Goal: Transaction & Acquisition: Purchase product/service

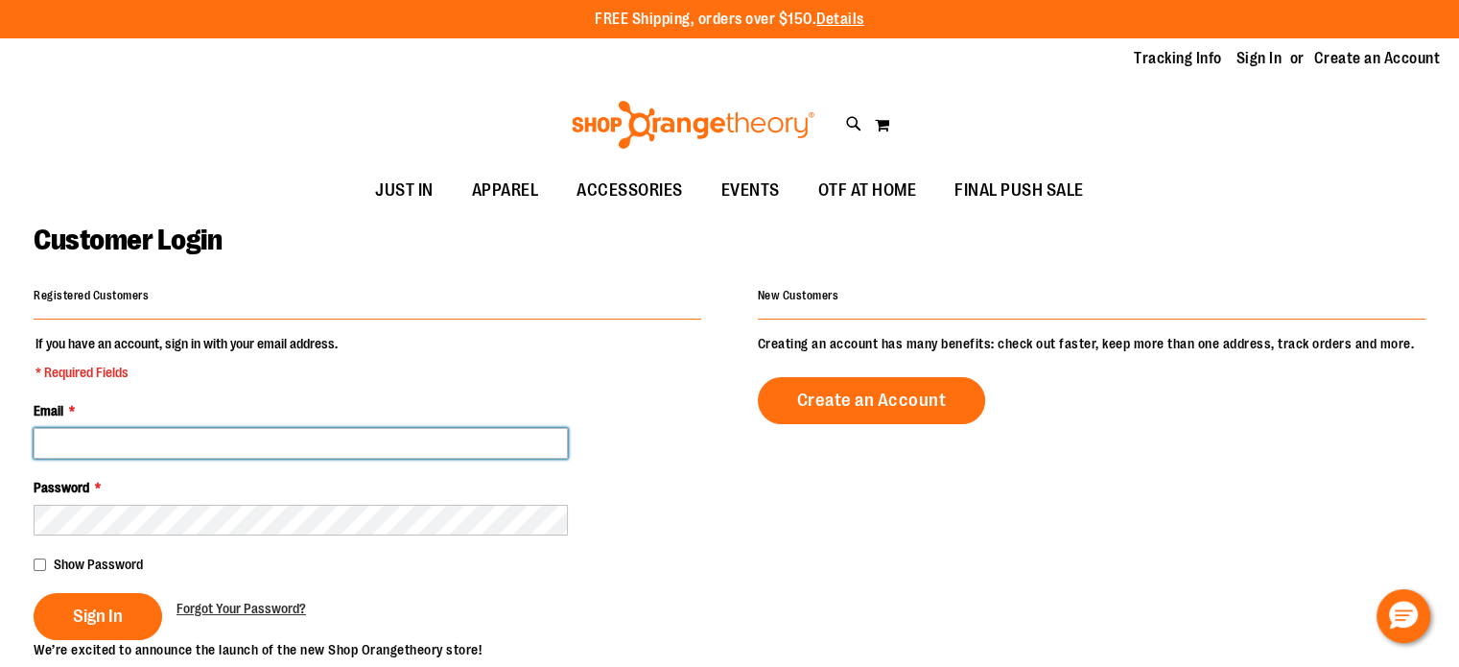
click at [76, 435] on input "Email *" at bounding box center [301, 443] width 534 height 31
type input "**********"
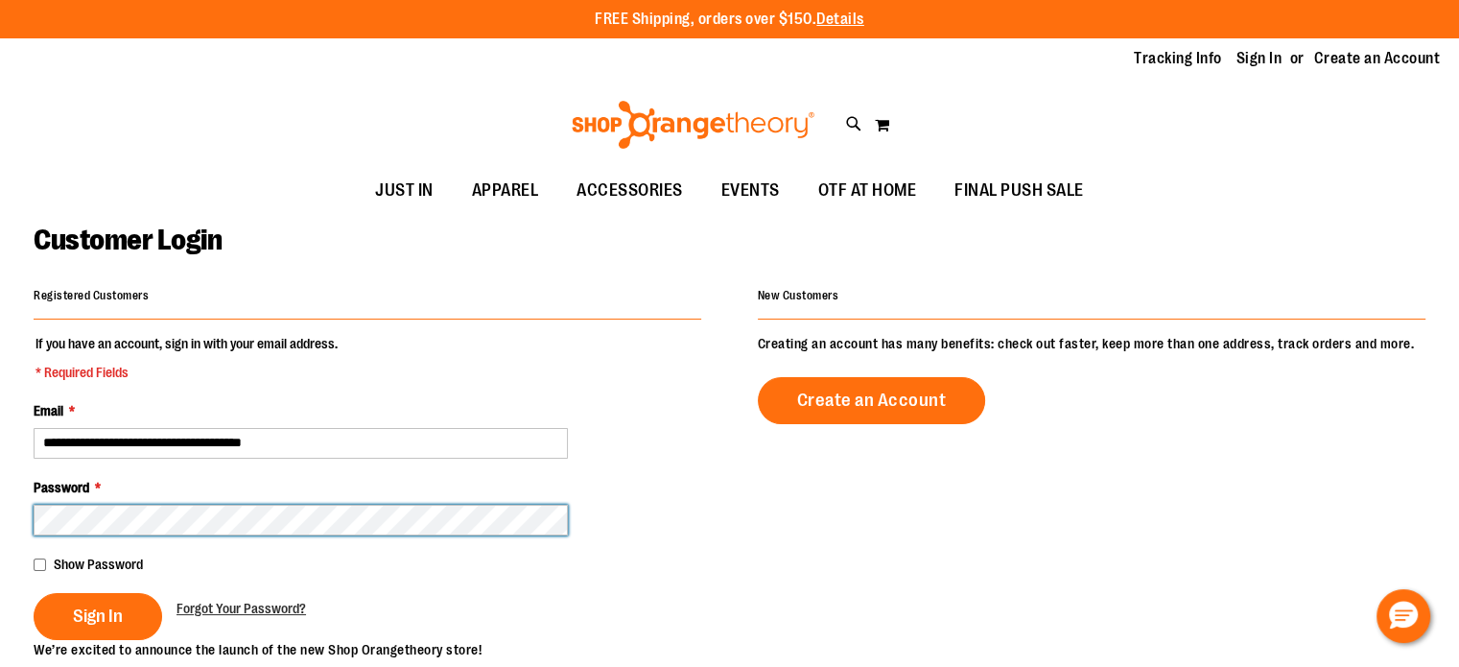
click at [34, 593] on button "Sign In" at bounding box center [98, 616] width 129 height 47
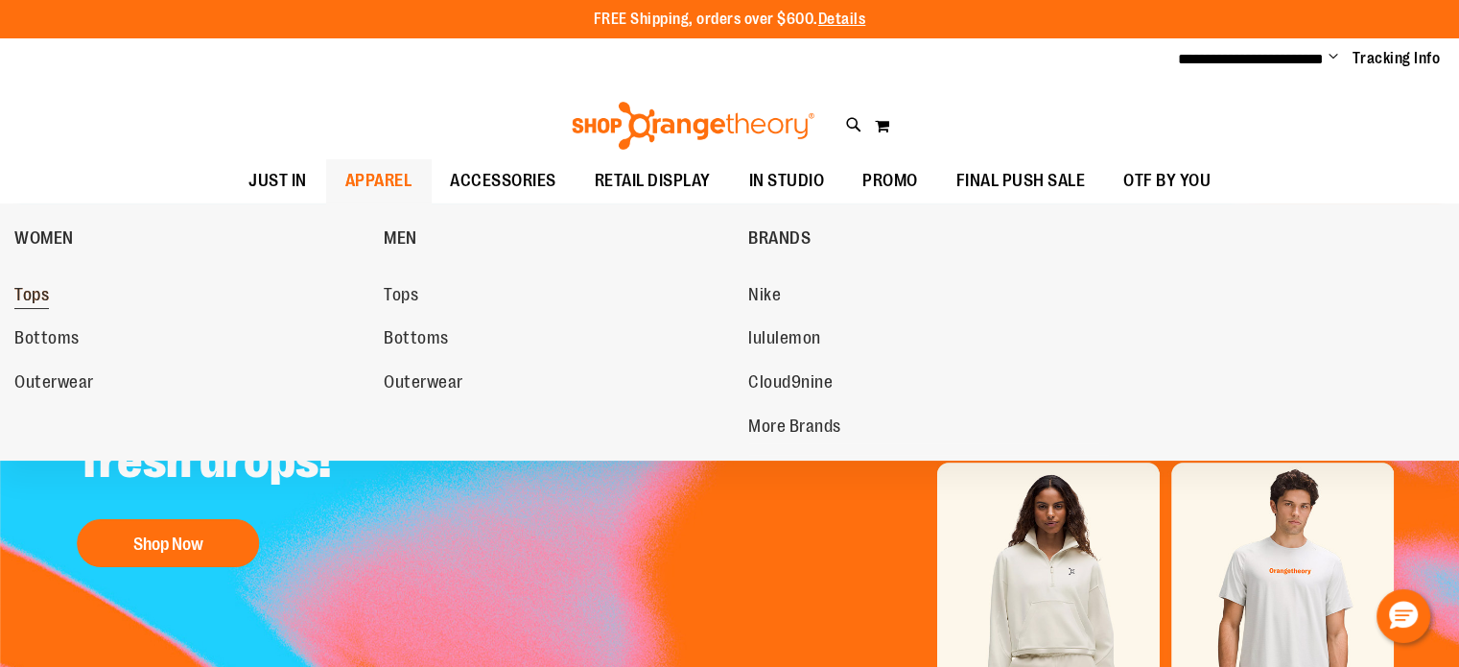
click at [33, 290] on span "Tops" at bounding box center [31, 297] width 35 height 24
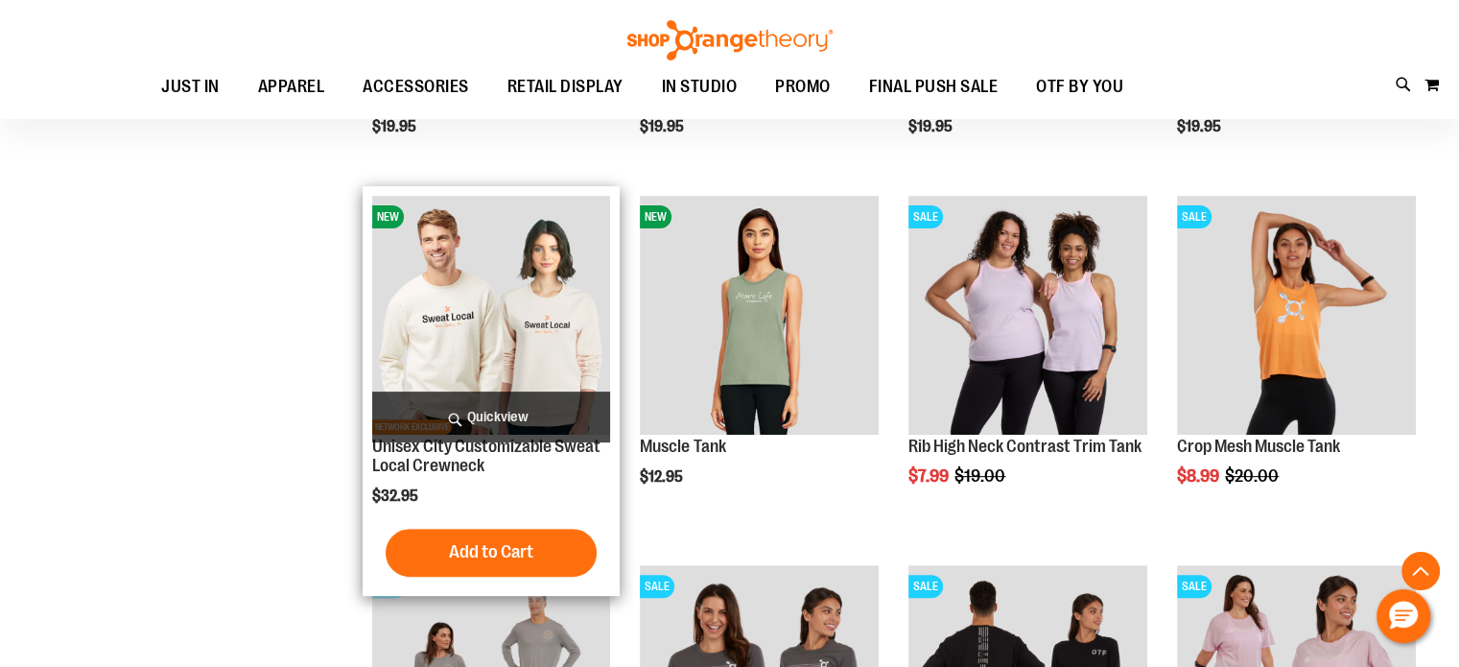
scroll to position [576, 0]
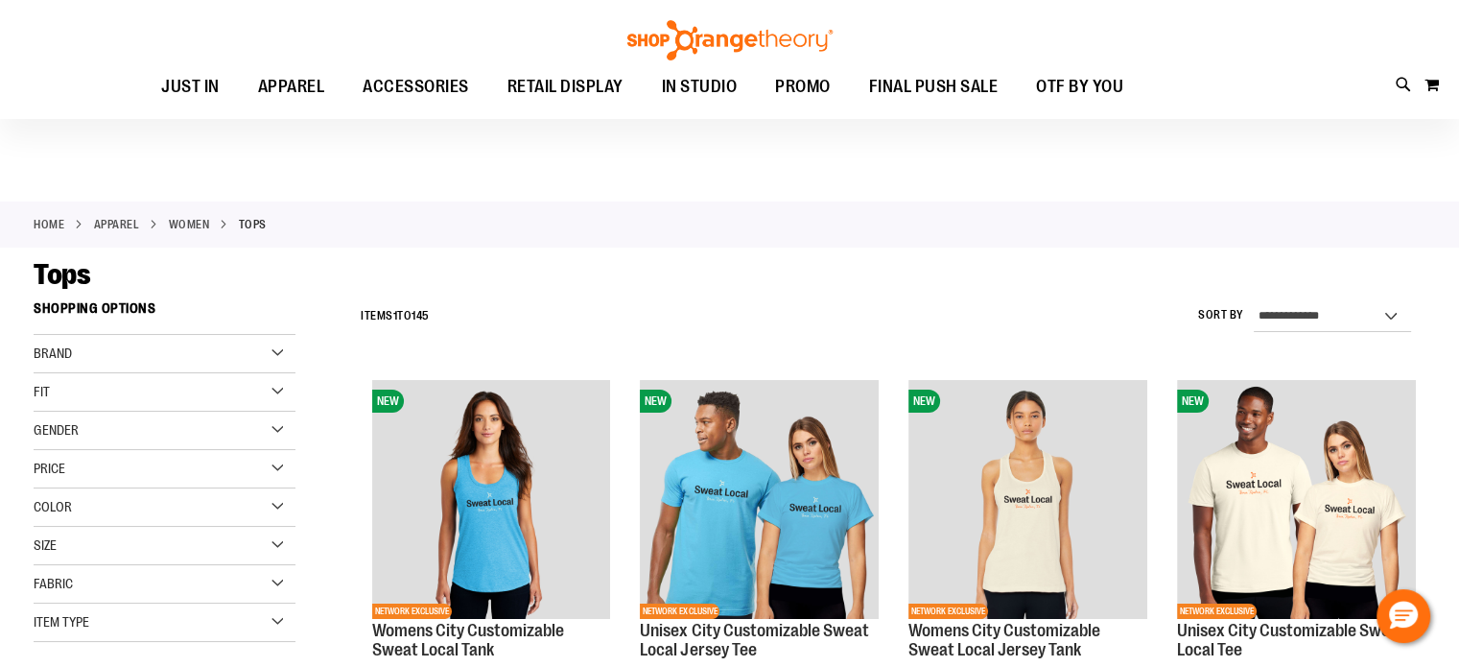
scroll to position [96, 0]
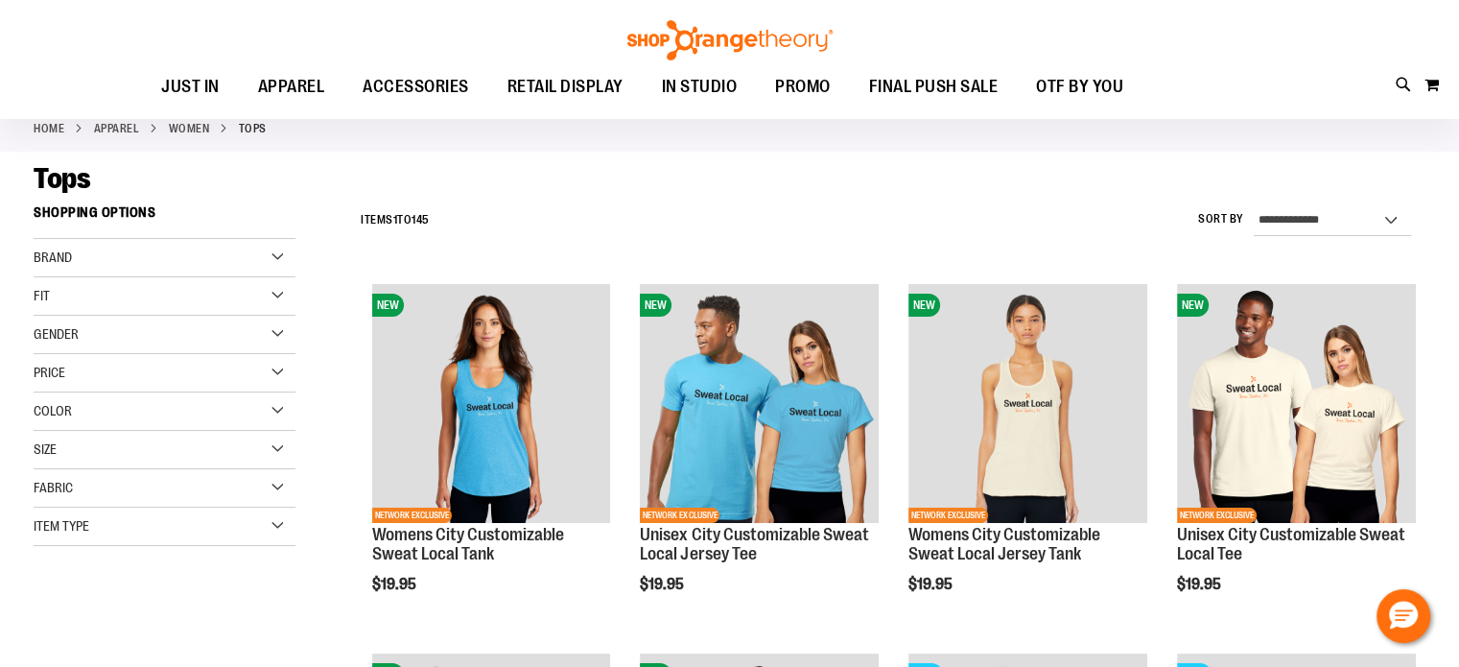
click at [273, 528] on div "Item Type" at bounding box center [165, 526] width 262 height 38
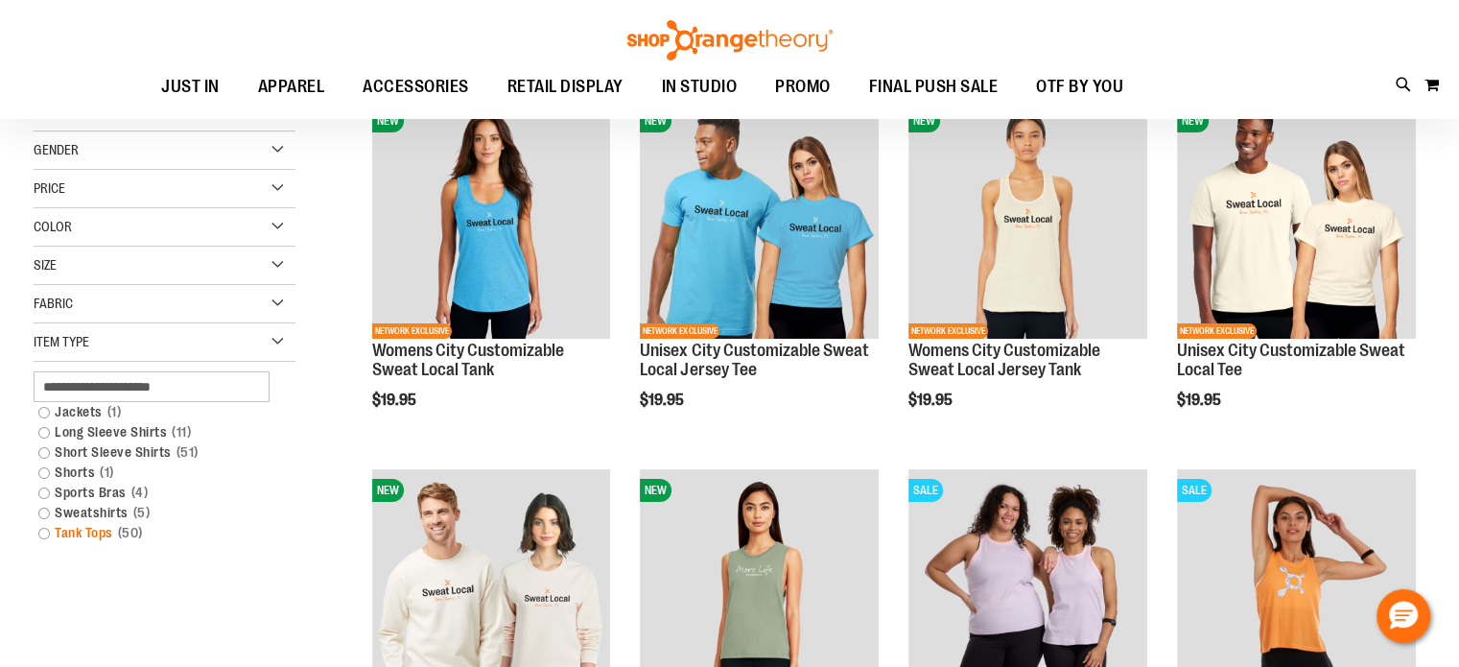
scroll to position [288, 0]
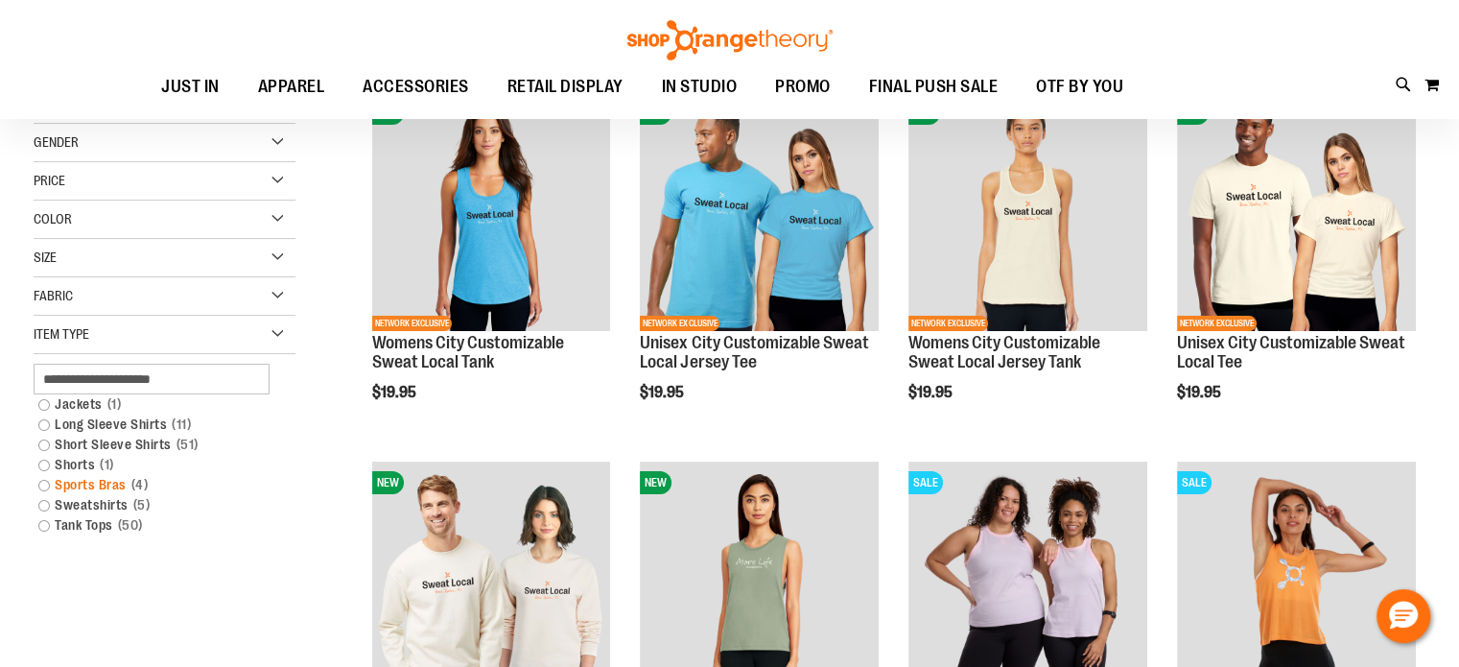
click at [50, 483] on link "Sports Bras 4 items" at bounding box center [154, 485] width 251 height 20
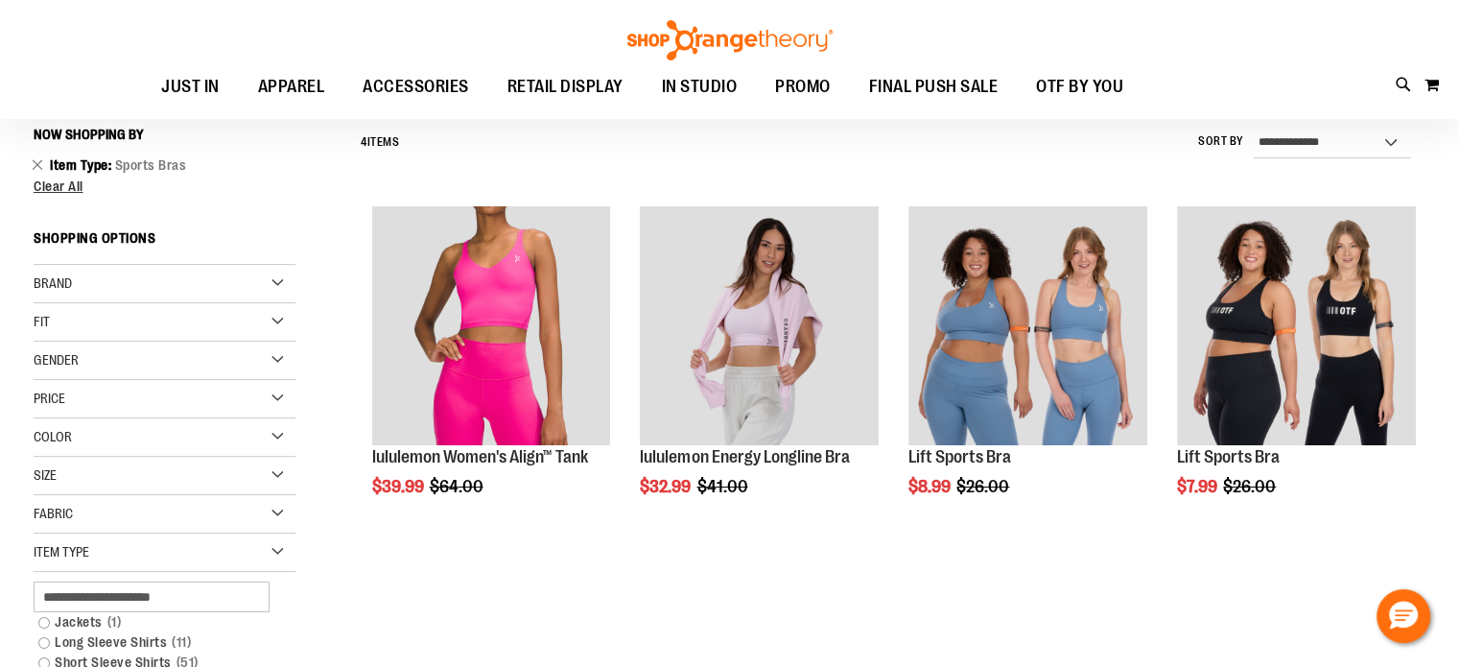
scroll to position [173, 0]
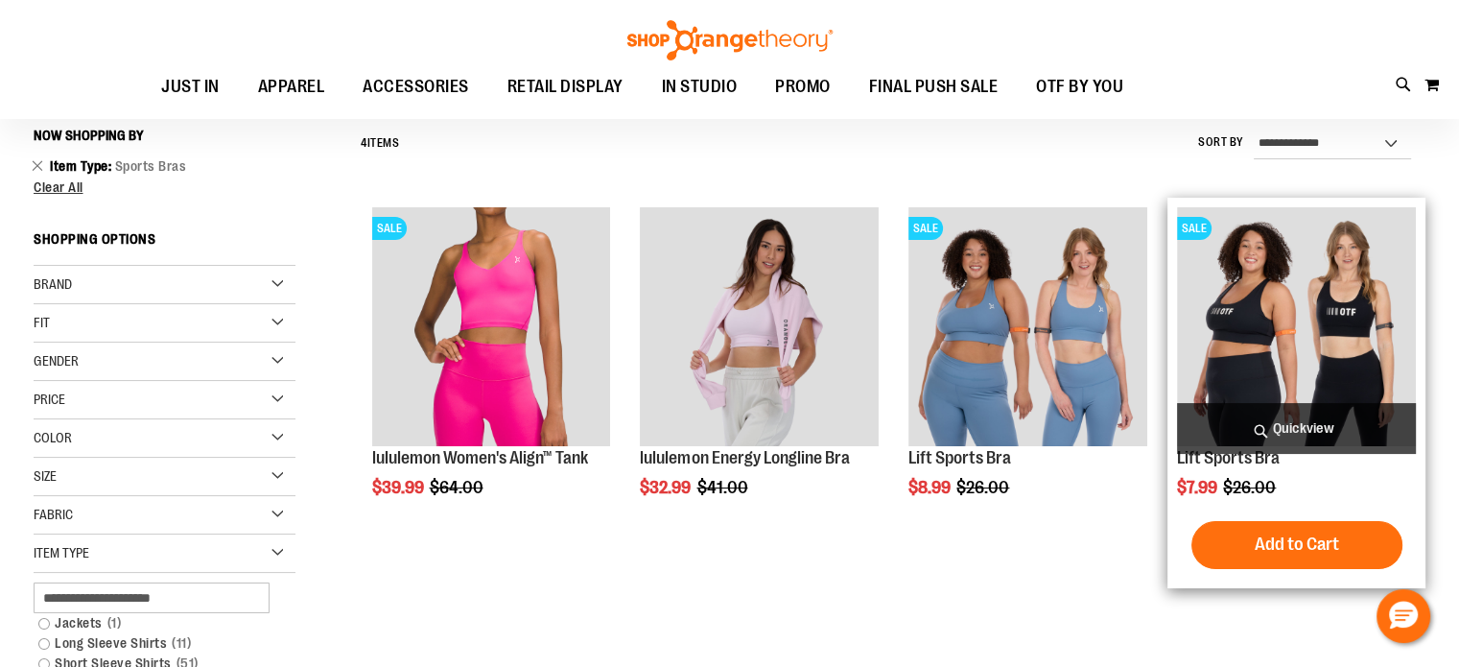
click at [1299, 329] on img "product" at bounding box center [1296, 326] width 239 height 239
